Goal: Contribute content

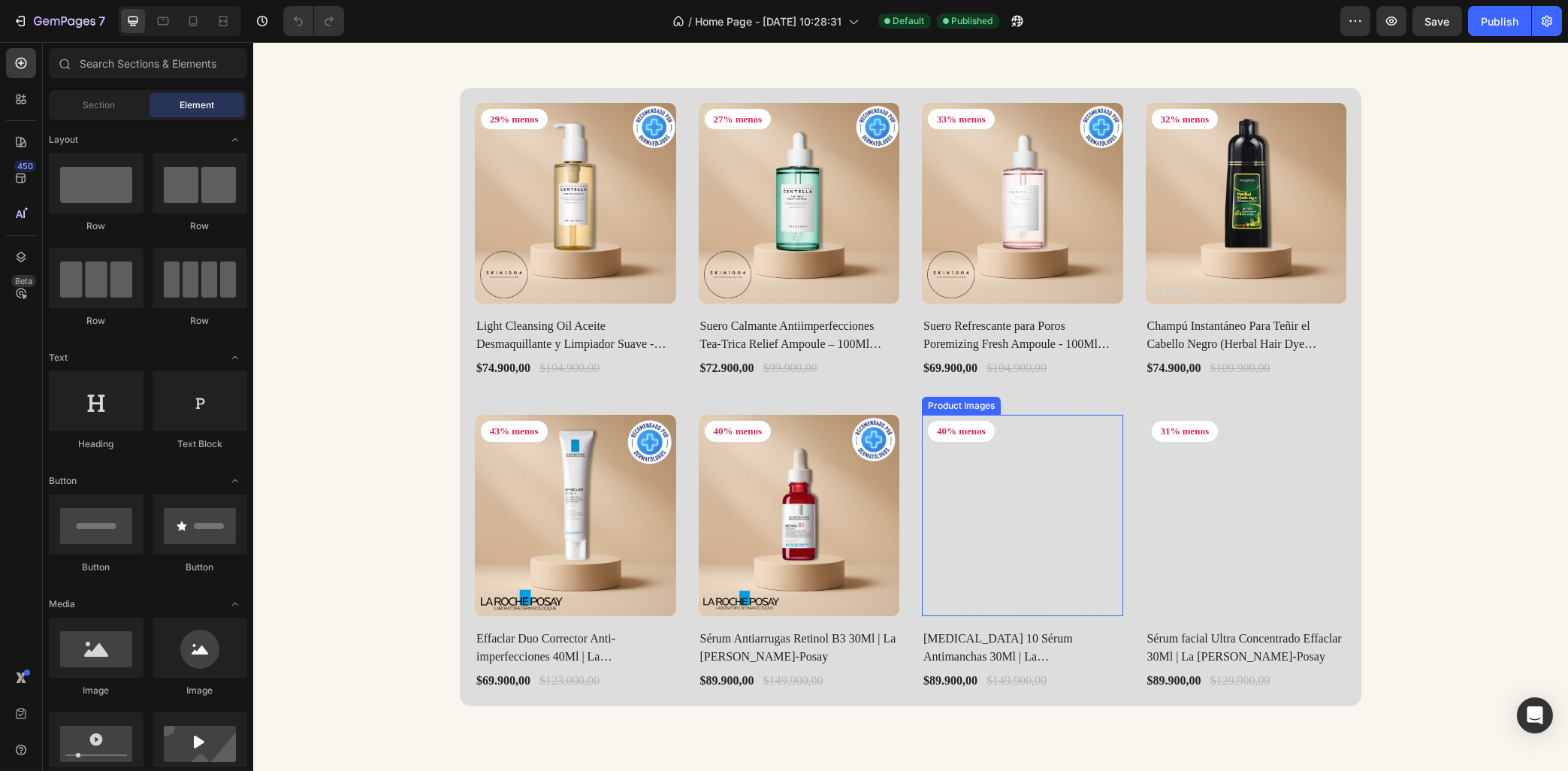
scroll to position [1369, 0]
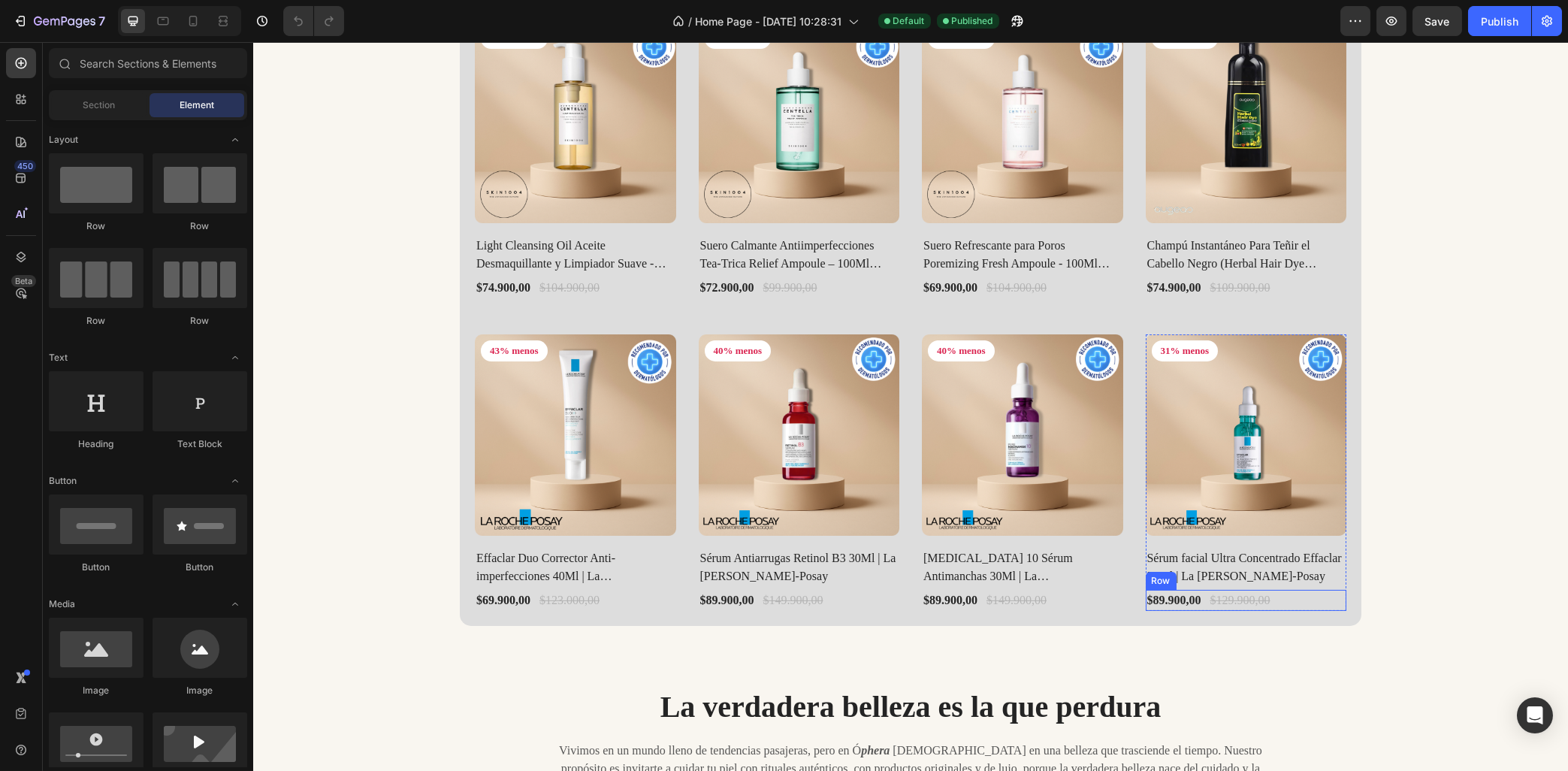
click at [1316, 612] on div "Product Images 29% menos Product Badge Row Light Cleansing Oil Aceite Desmaquil…" at bounding box center [910, 317] width 901 height 618
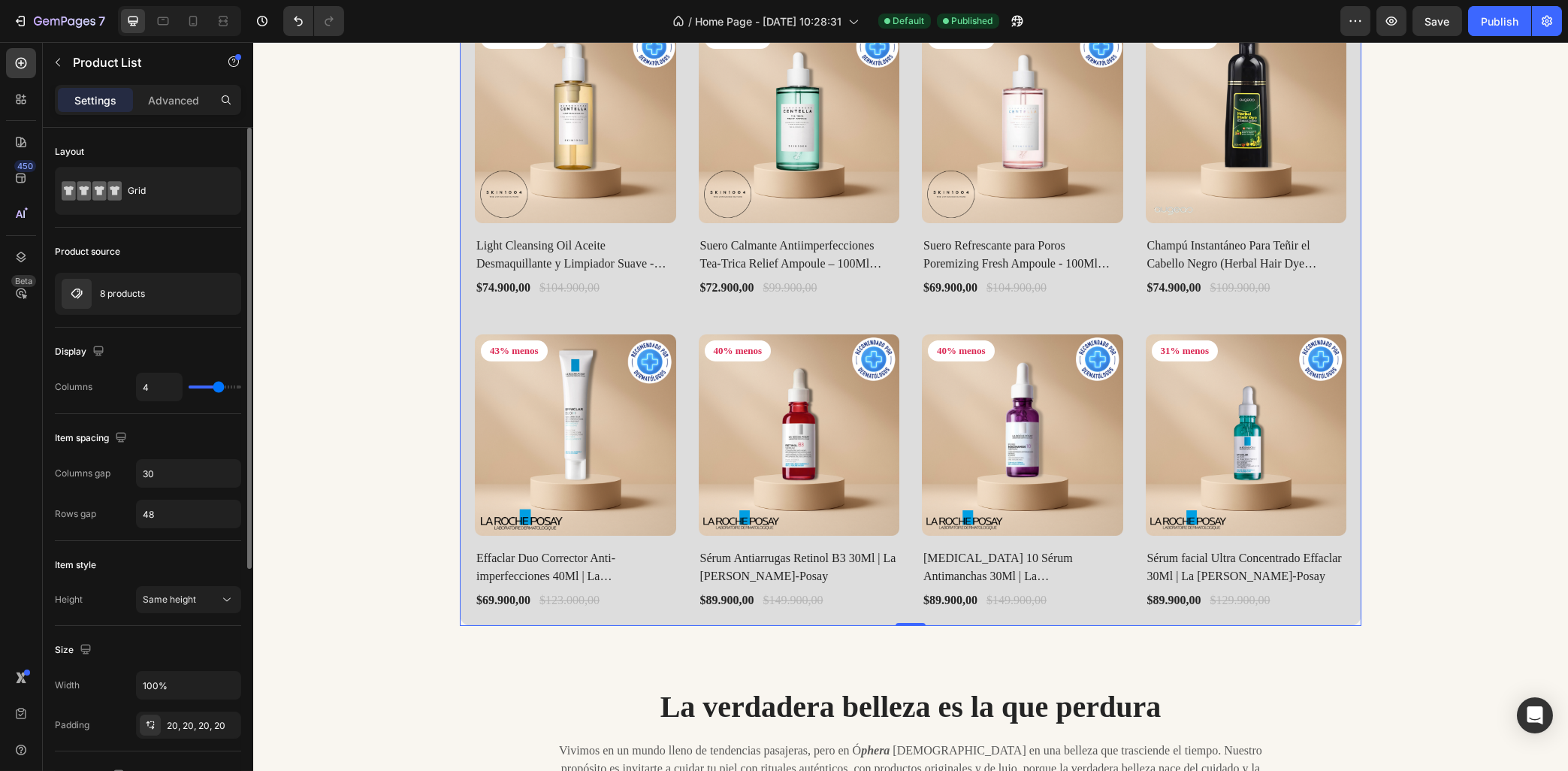
click at [122, 626] on div "Product source 8 products" at bounding box center [148, 688] width 187 height 126
click at [120, 303] on div "8 products" at bounding box center [148, 293] width 187 height 43
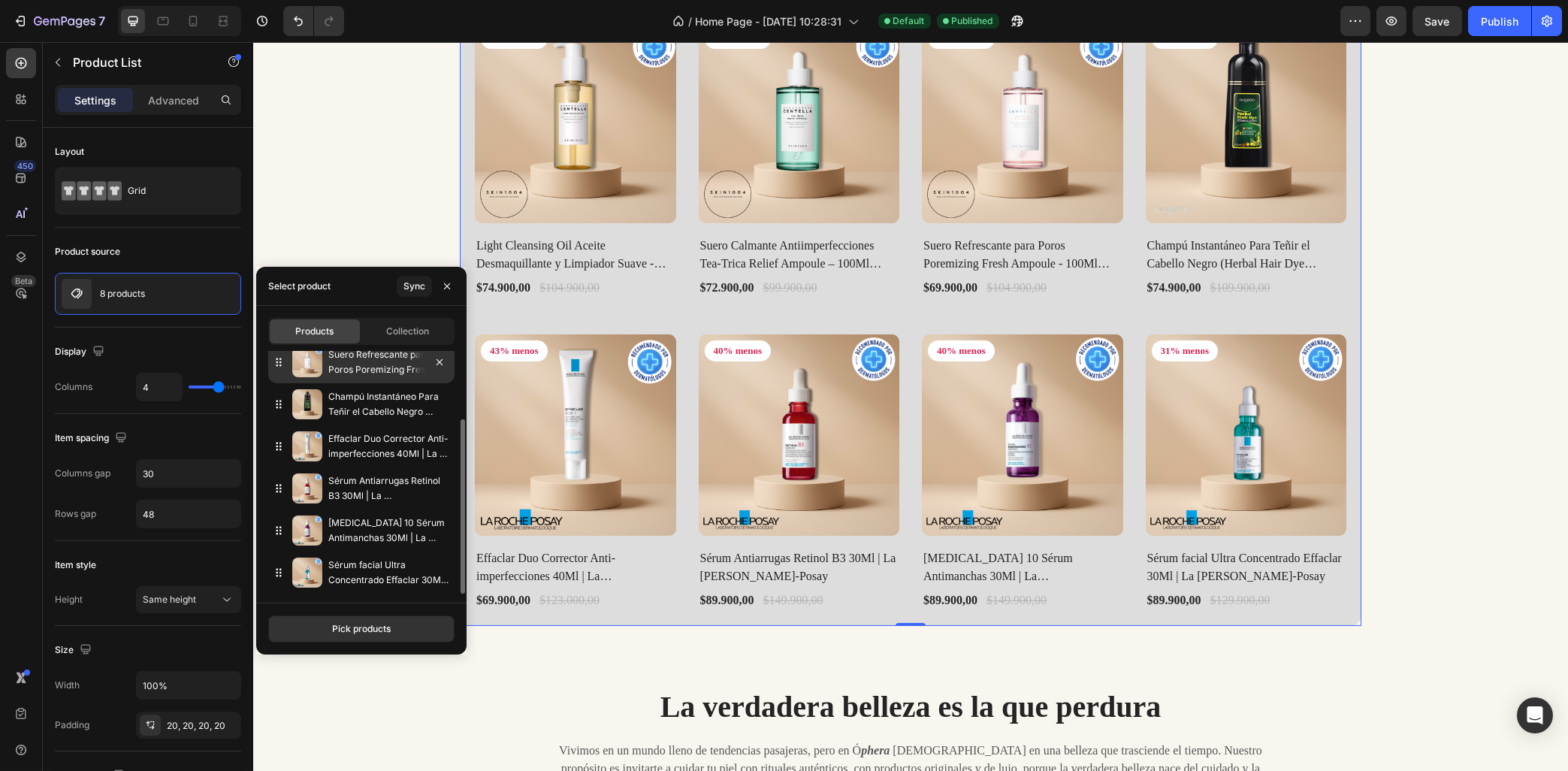
scroll to position [0, 0]
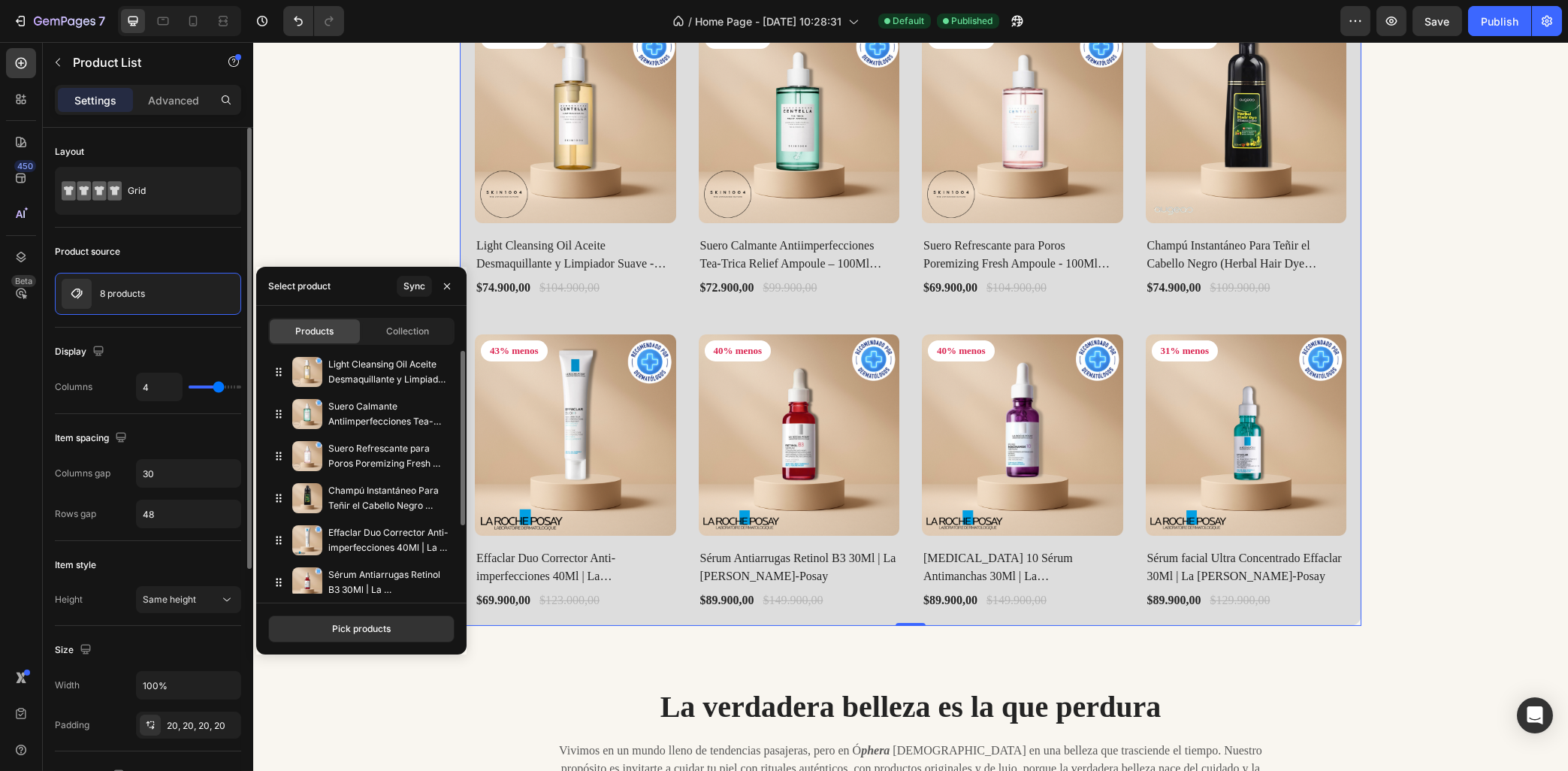
click at [127, 626] on div "Product source 8 products" at bounding box center [148, 688] width 187 height 126
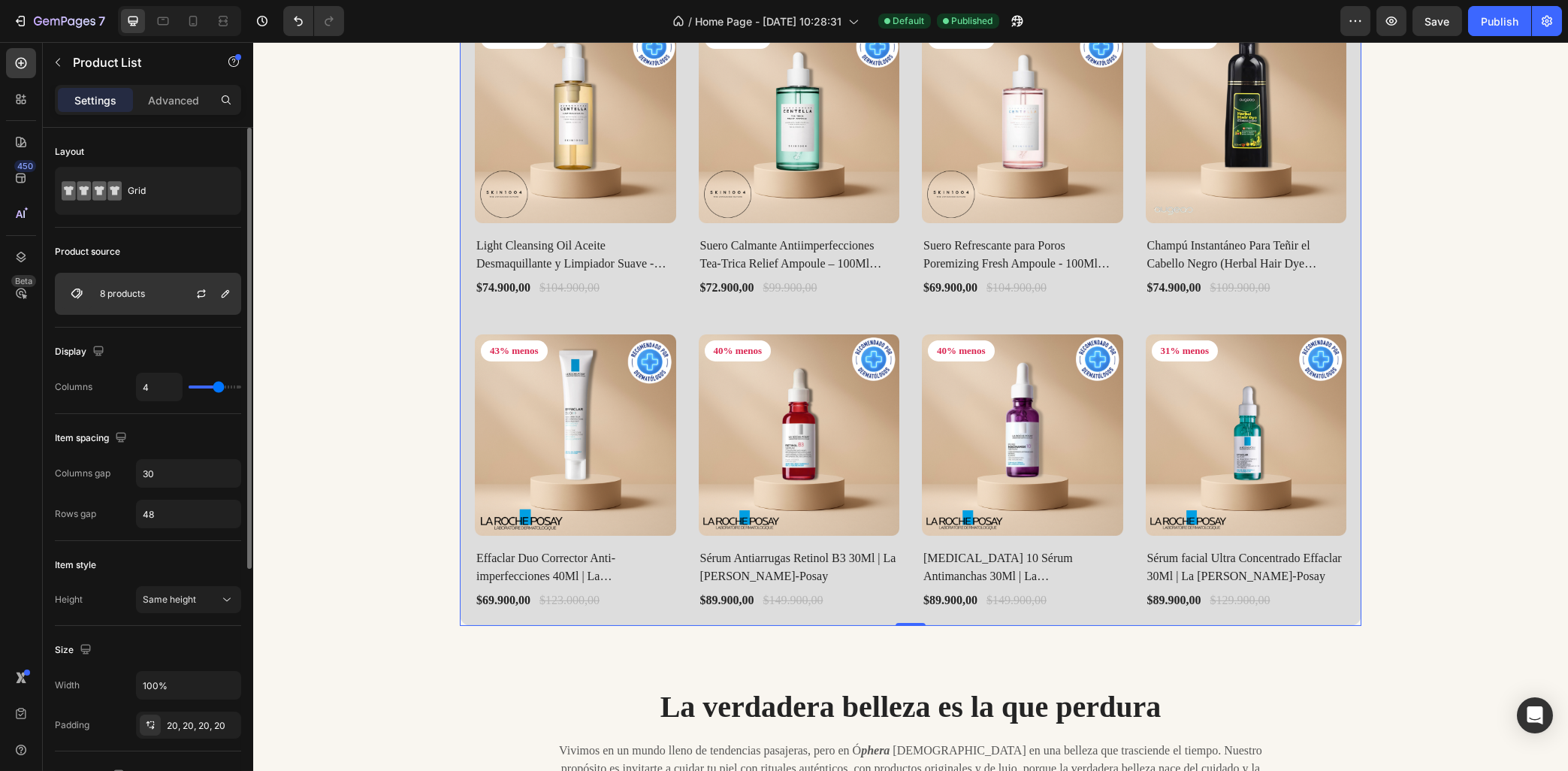
click at [132, 286] on div "8 products" at bounding box center [148, 293] width 187 height 43
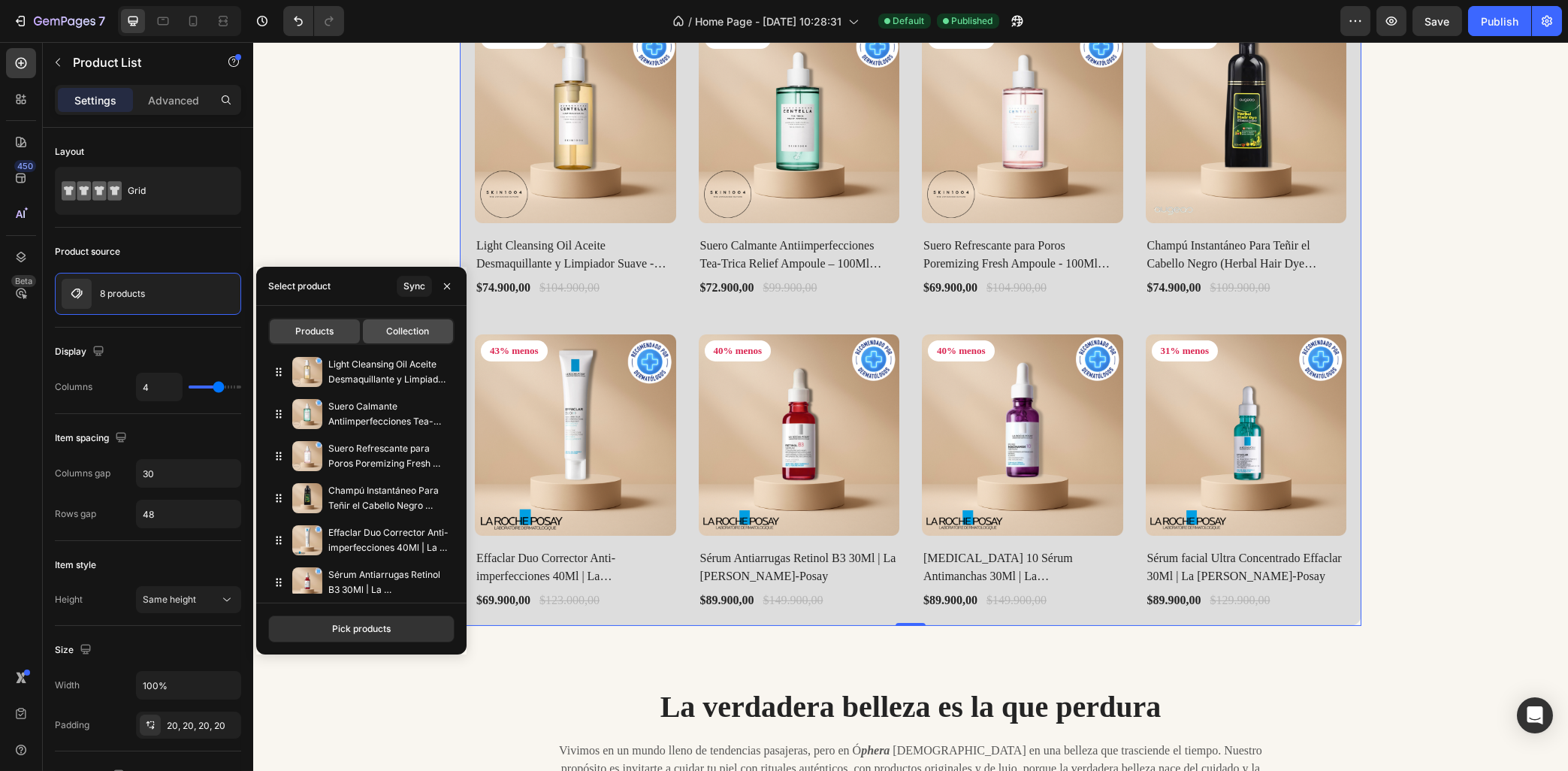
click at [376, 336] on div "Collection" at bounding box center [408, 331] width 90 height 24
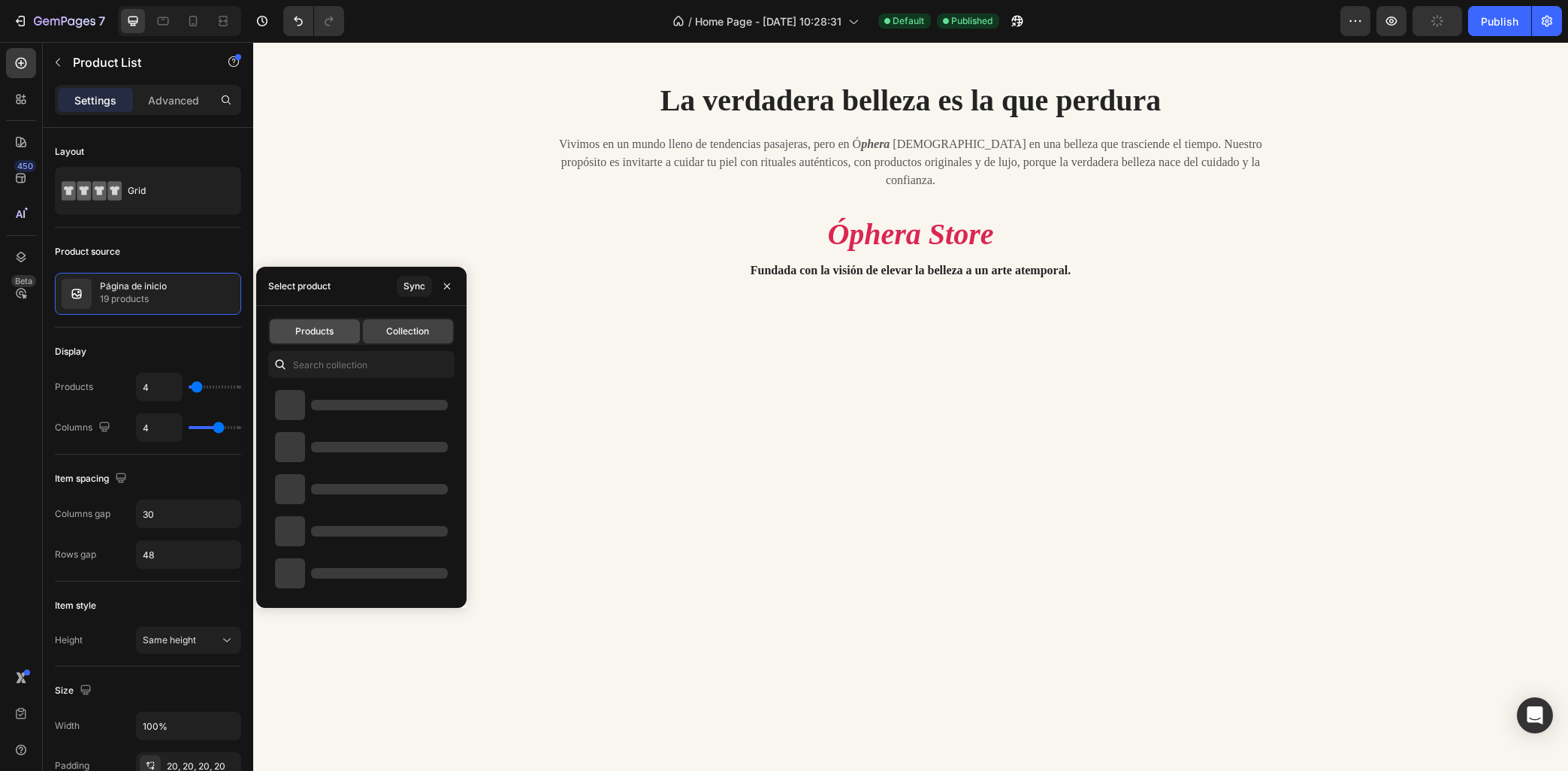
click at [321, 333] on span "Products" at bounding box center [315, 332] width 38 height 13
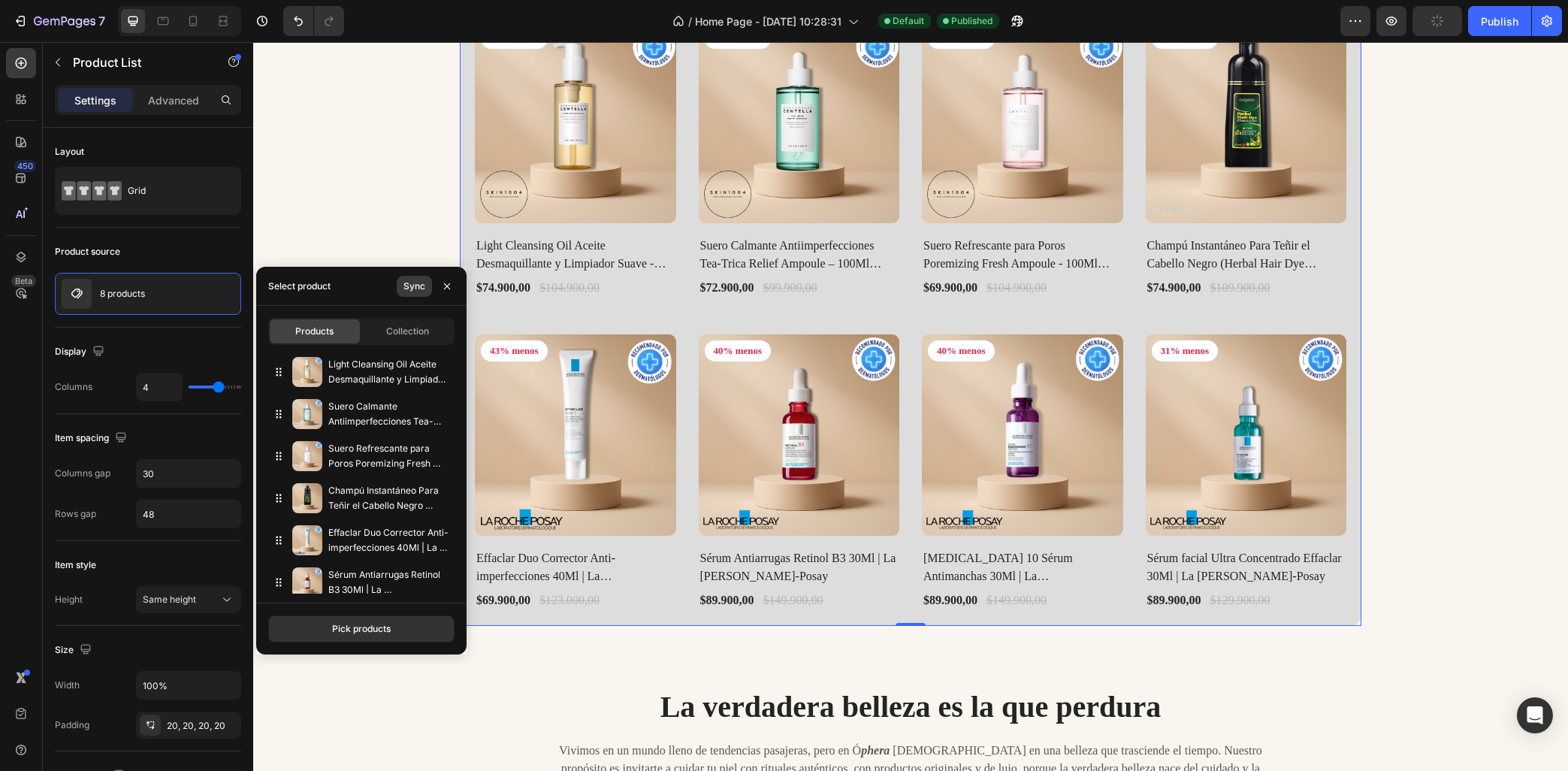
click at [410, 288] on div "Sync" at bounding box center [414, 287] width 22 height 13
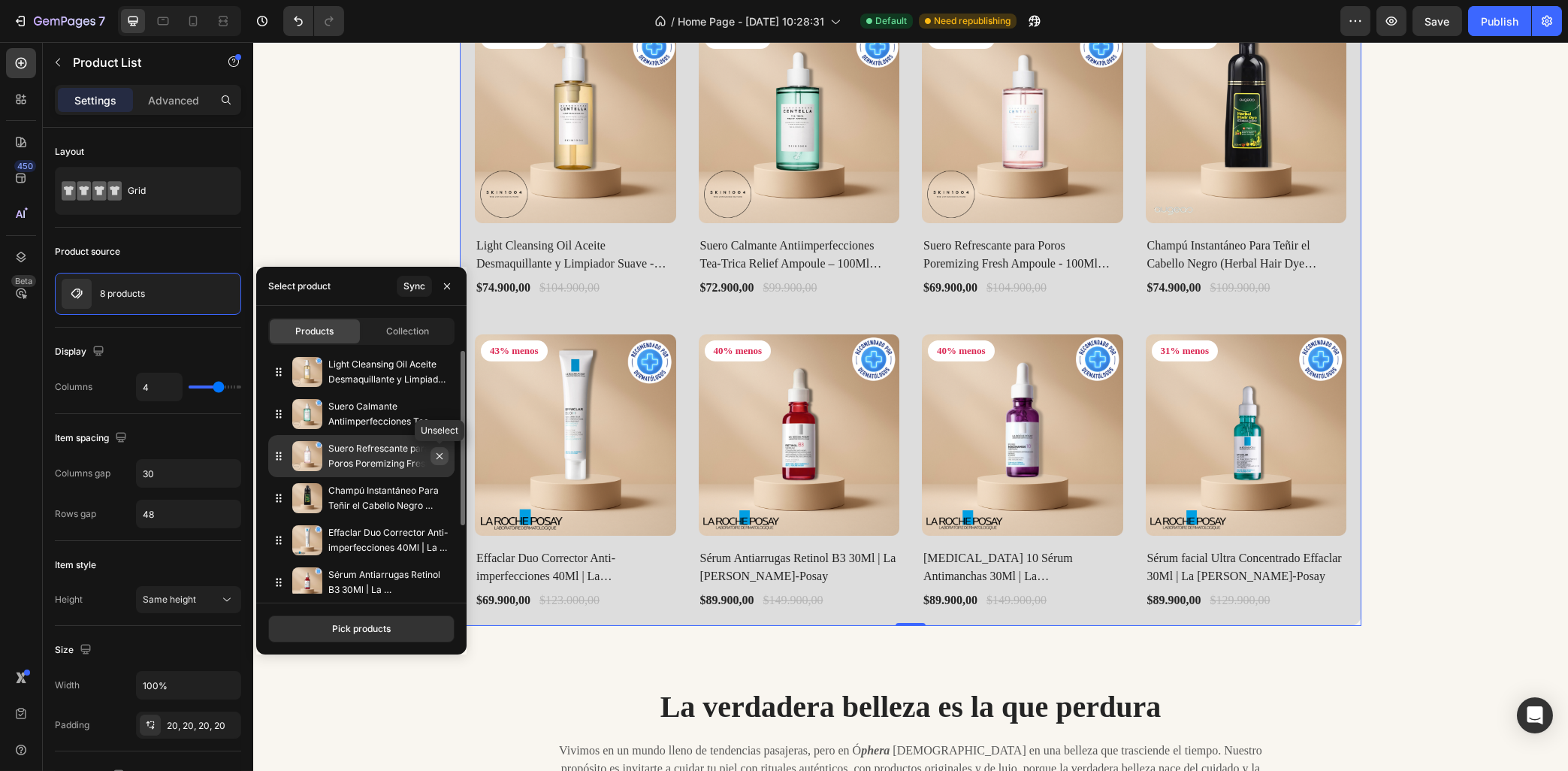
click at [441, 456] on icon "button" at bounding box center [439, 456] width 12 height 12
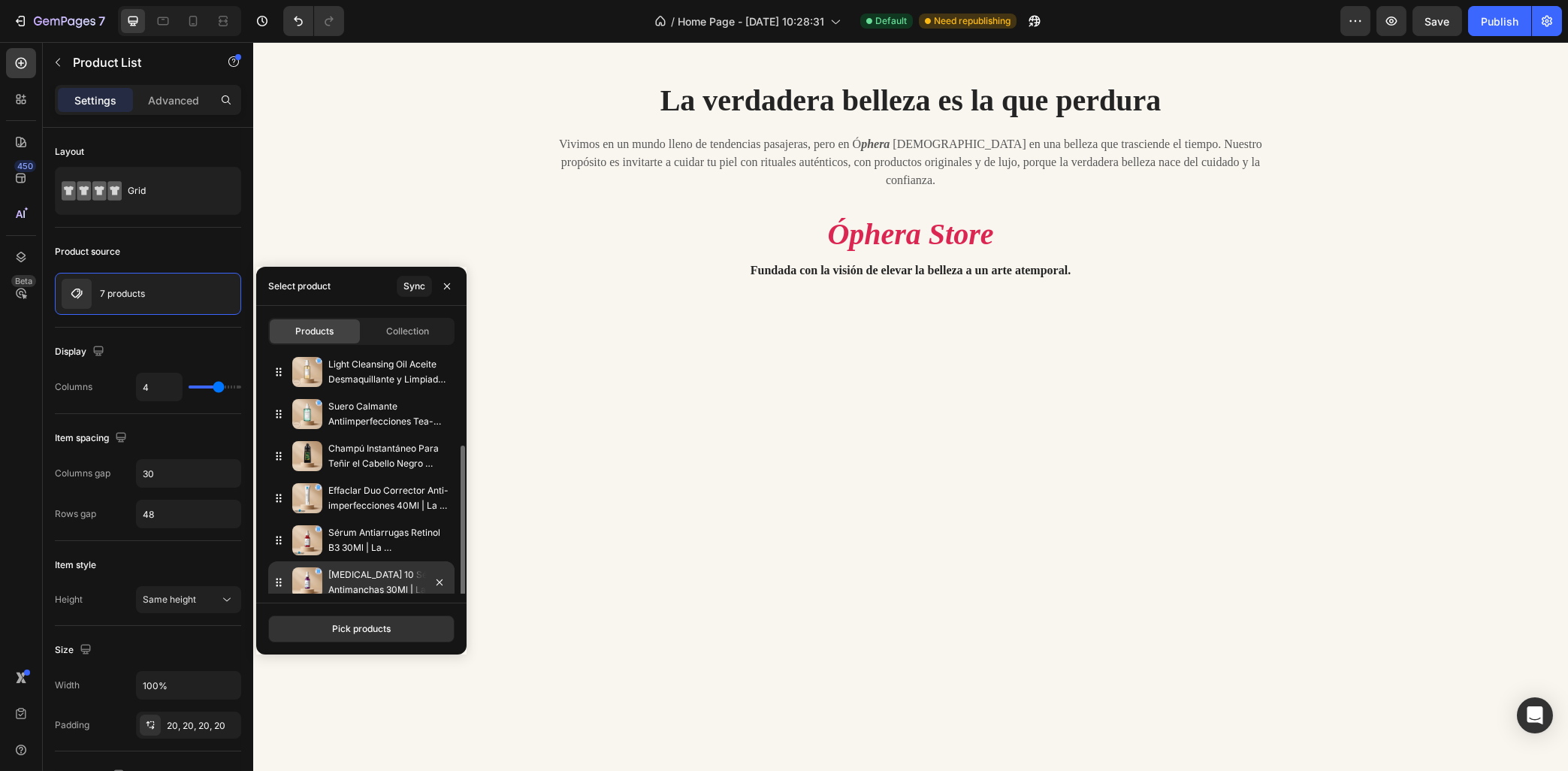
scroll to position [52, 0]
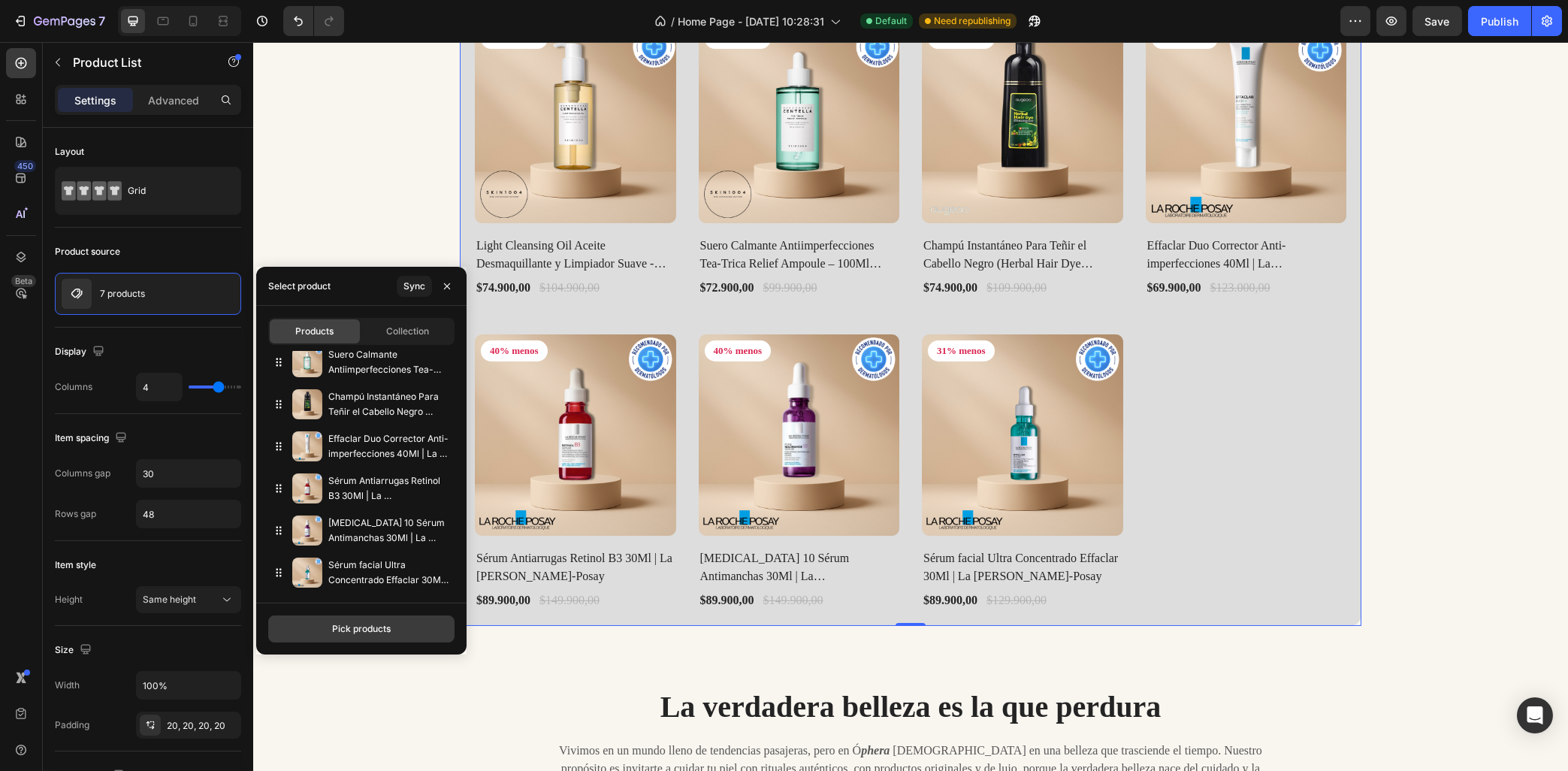
click at [377, 630] on div "Pick products" at bounding box center [362, 629] width 58 height 13
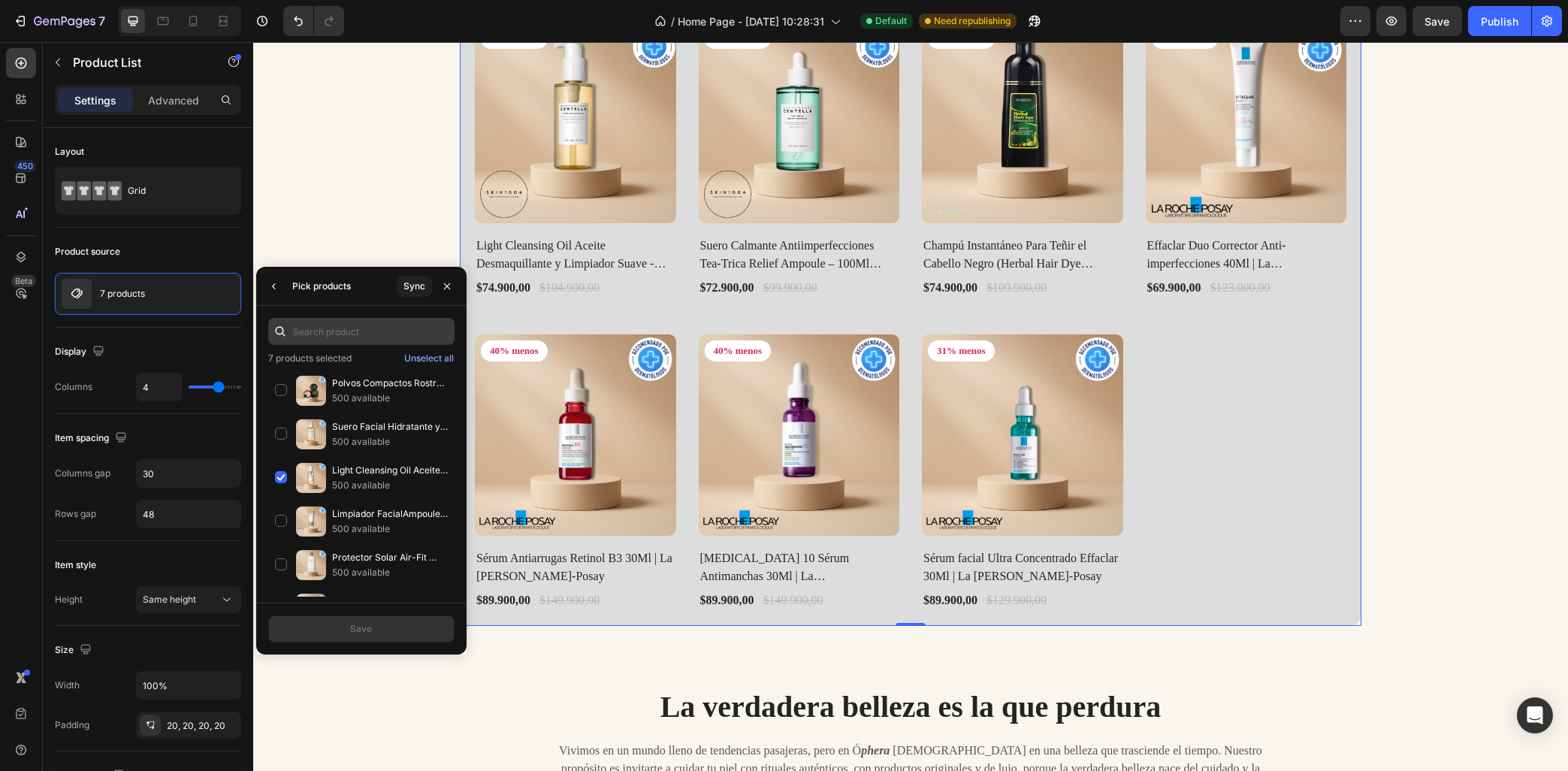
click at [342, 336] on input "text" at bounding box center [362, 332] width 187 height 27
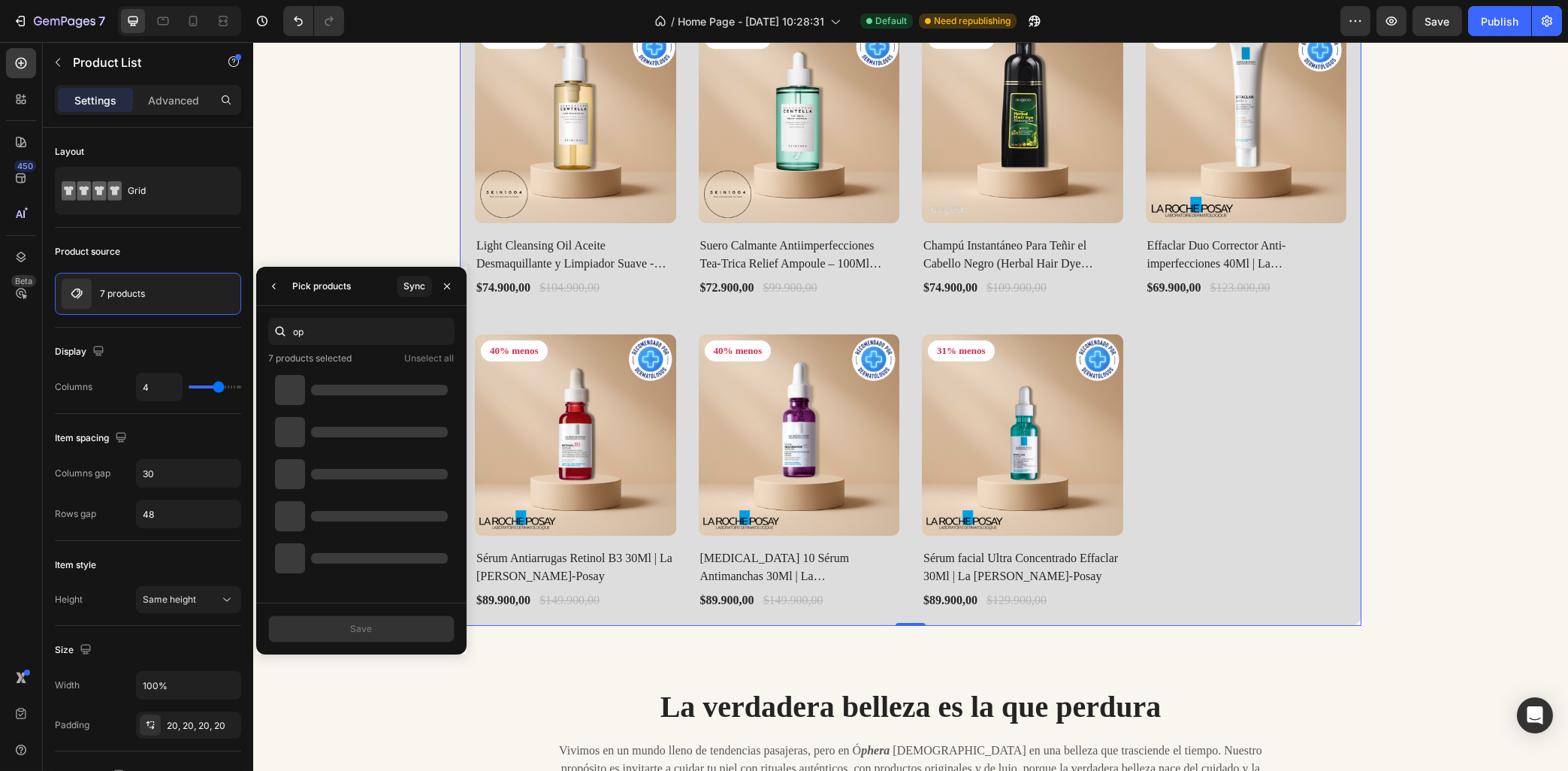
type input "o"
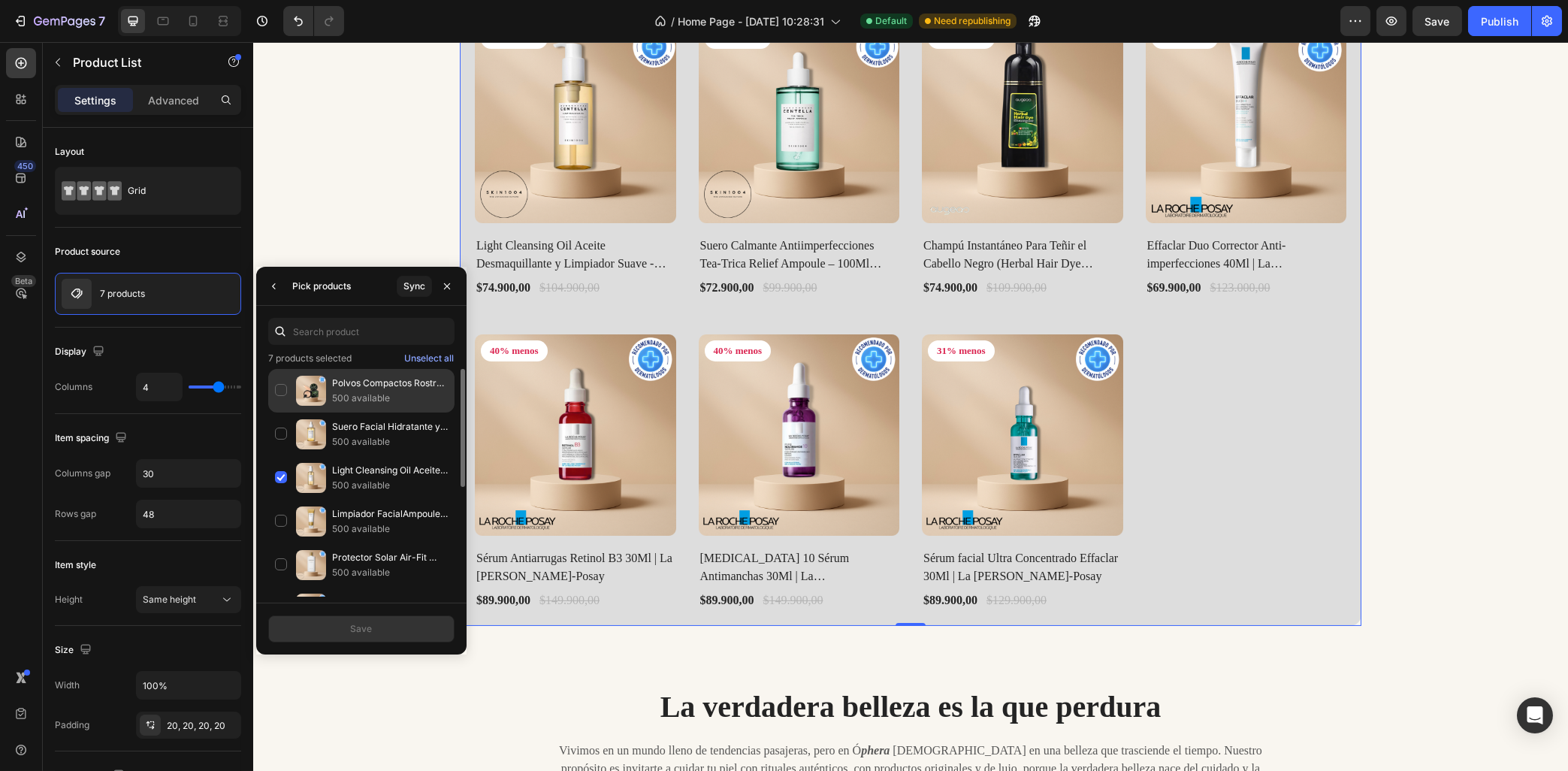
click at [347, 387] on p "Polvos Compactos Rostro Moisture Cushion Olanly – Acabado Natural y Ligero" at bounding box center [390, 383] width 116 height 15
click at [396, 626] on button "Save" at bounding box center [362, 629] width 187 height 27
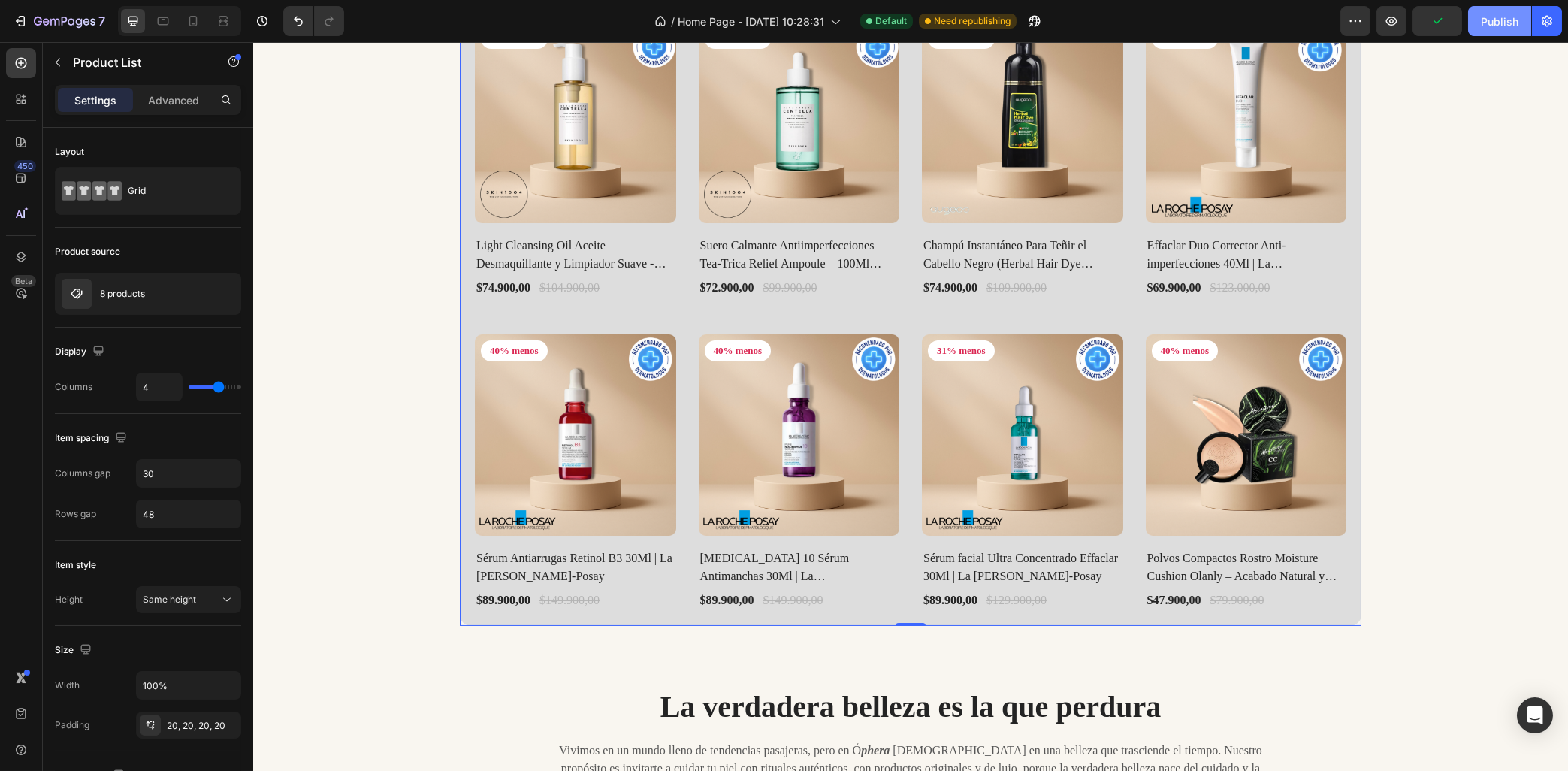
click at [1477, 17] on button "Publish" at bounding box center [1500, 21] width 63 height 30
